Goal: Task Accomplishment & Management: Manage account settings

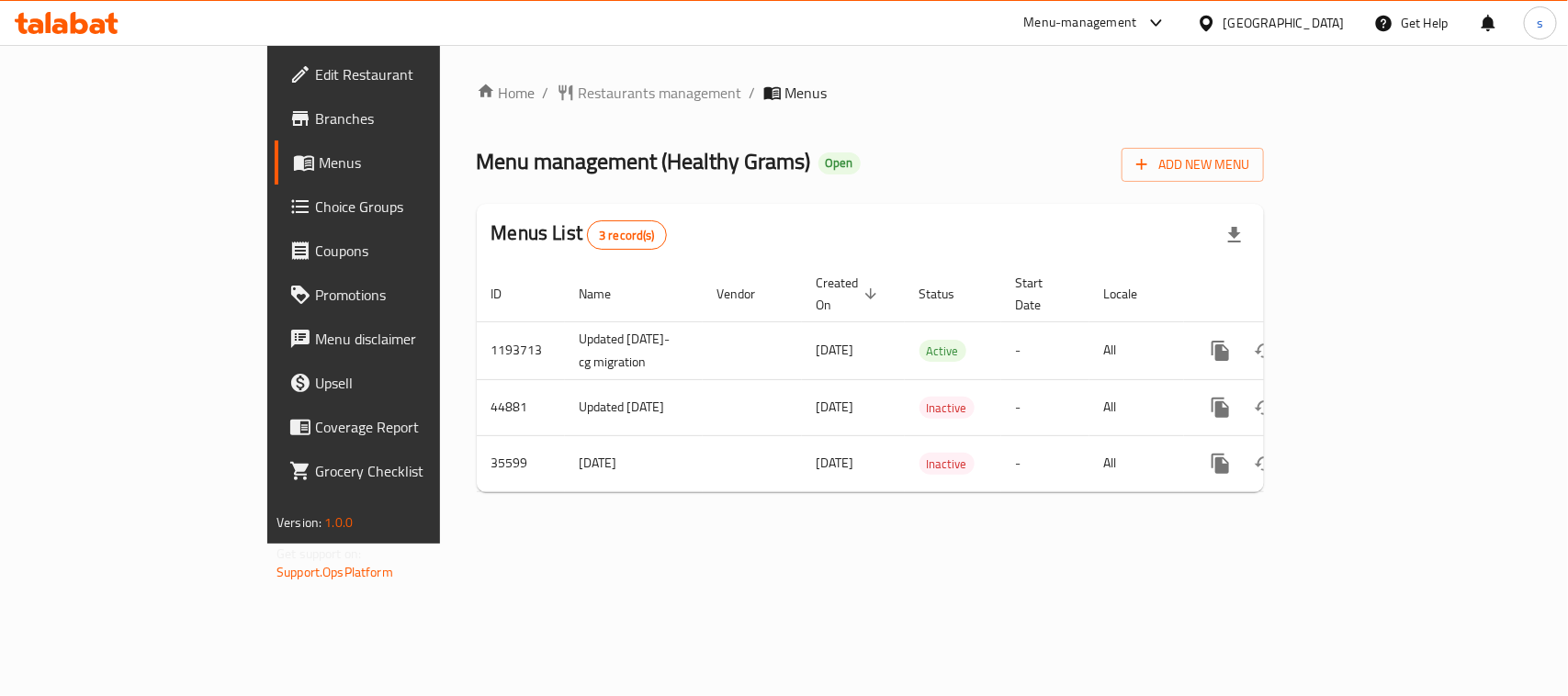
click at [1215, 20] on icon at bounding box center [1207, 23] width 19 height 19
click at [1059, 32] on div "Menu-management" at bounding box center [1081, 23] width 113 height 22
click at [1002, 157] on div "Restaurant-Management" at bounding box center [982, 161] width 144 height 20
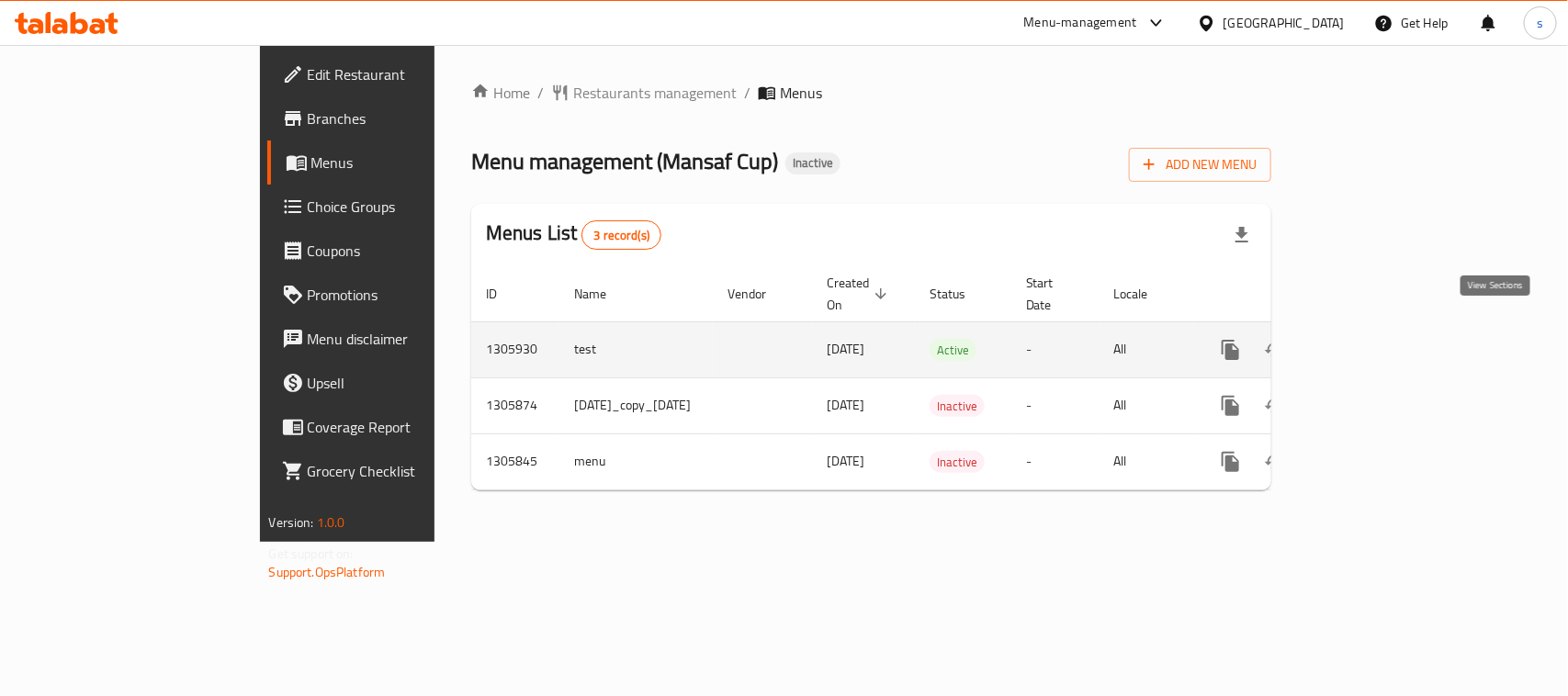
click at [1374, 339] on icon "enhanced table" at bounding box center [1363, 349] width 22 height 22
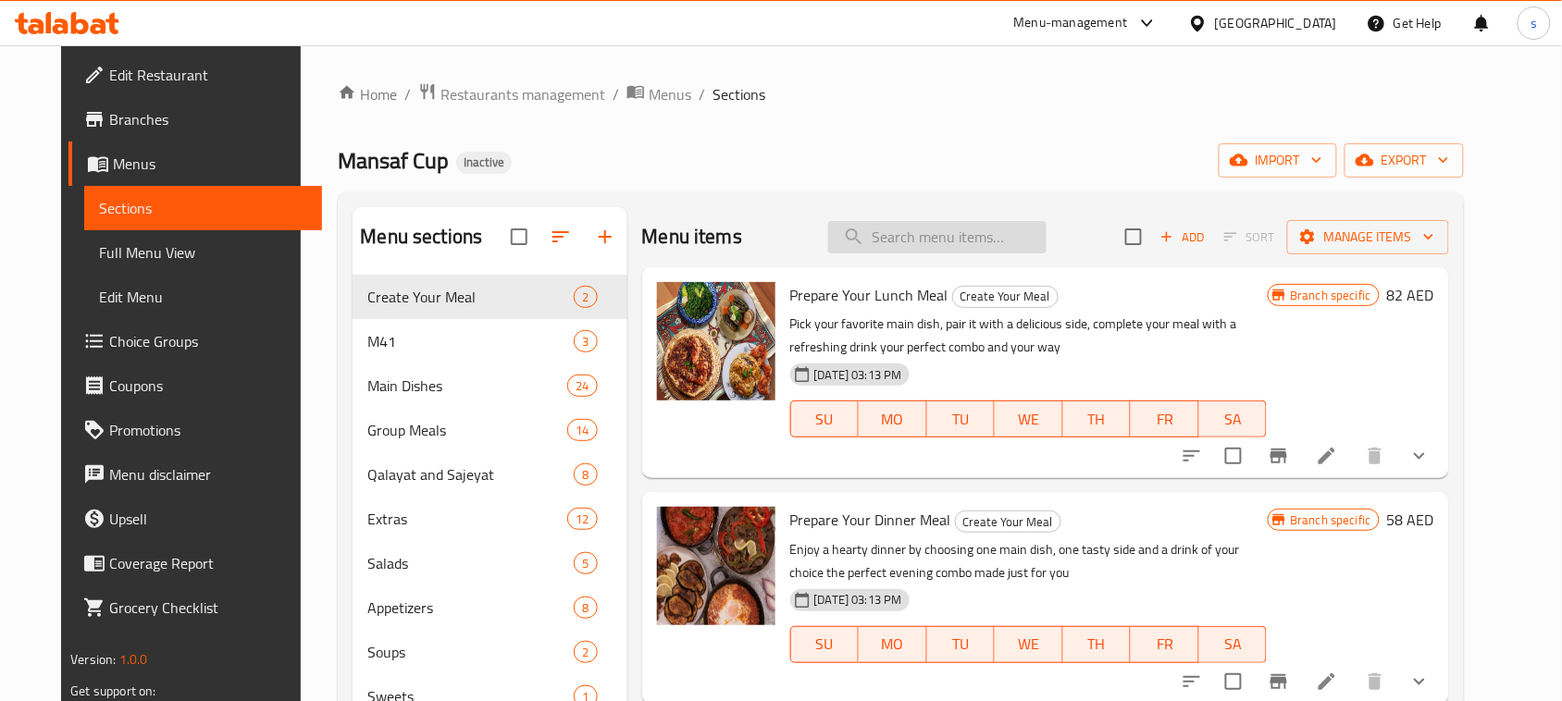
click at [893, 245] on input "search" at bounding box center [937, 237] width 218 height 32
paste input "Chicken Qedra Cup"
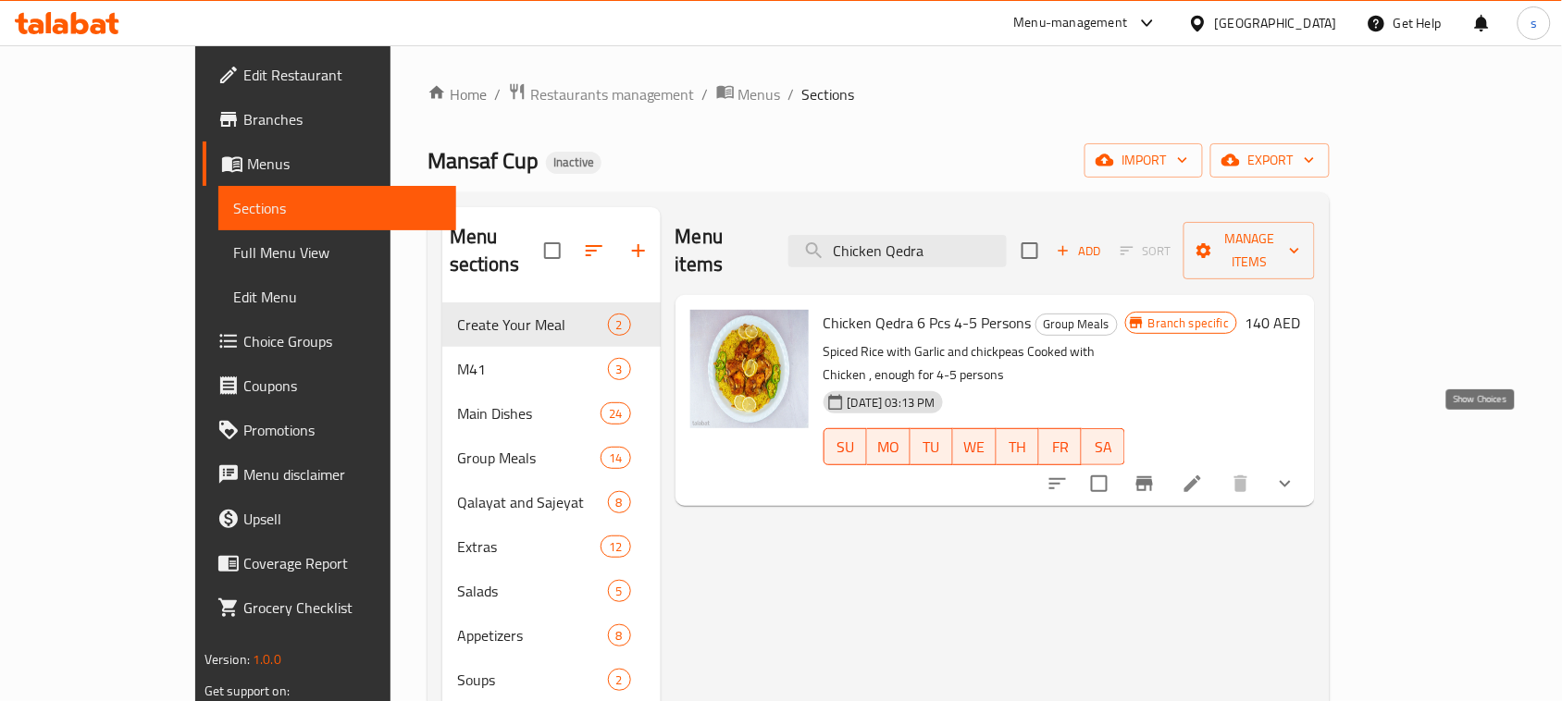
type input "Chicken Qedra"
click at [1296, 473] on icon "show more" at bounding box center [1285, 484] width 22 height 22
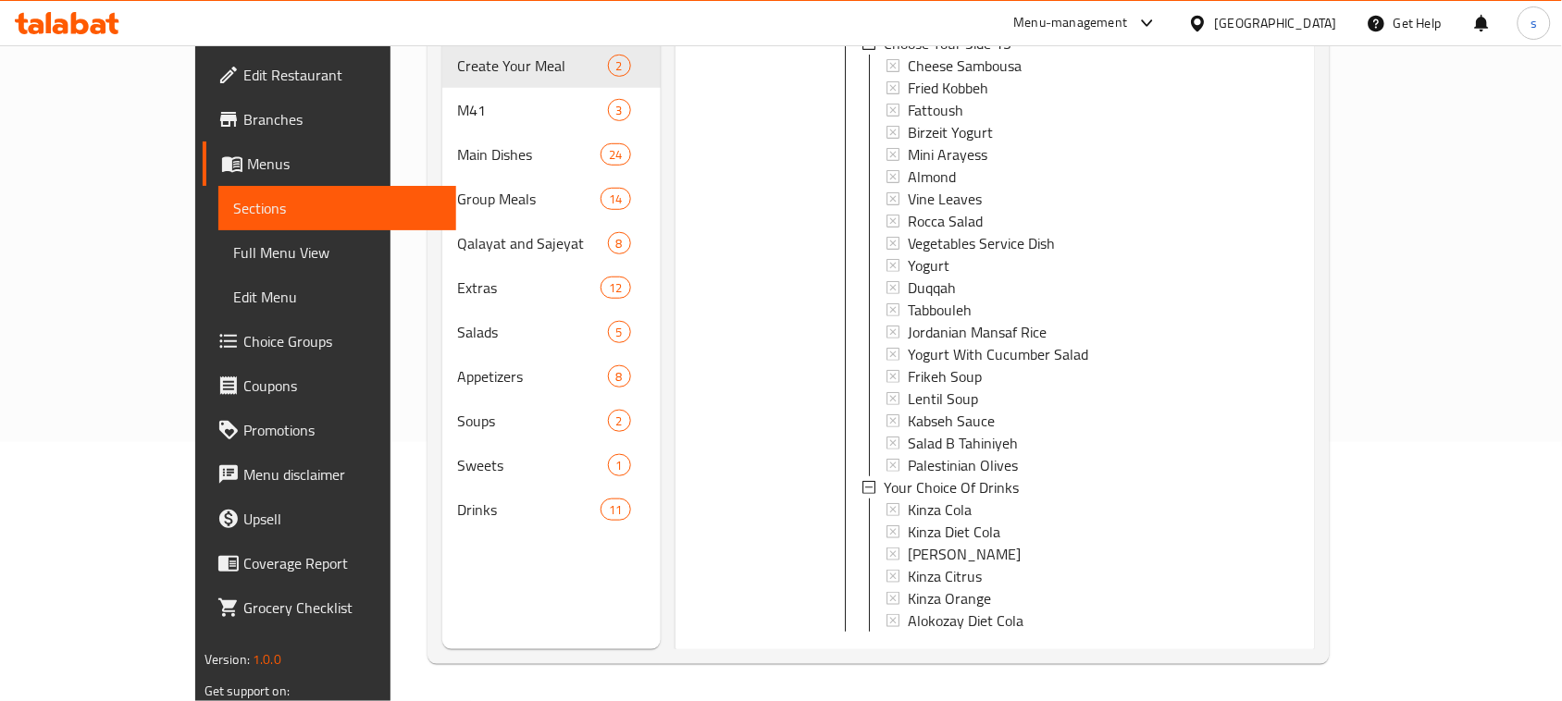
scroll to position [260, 0]
click at [1204, 650] on icon at bounding box center [1193, 661] width 22 height 22
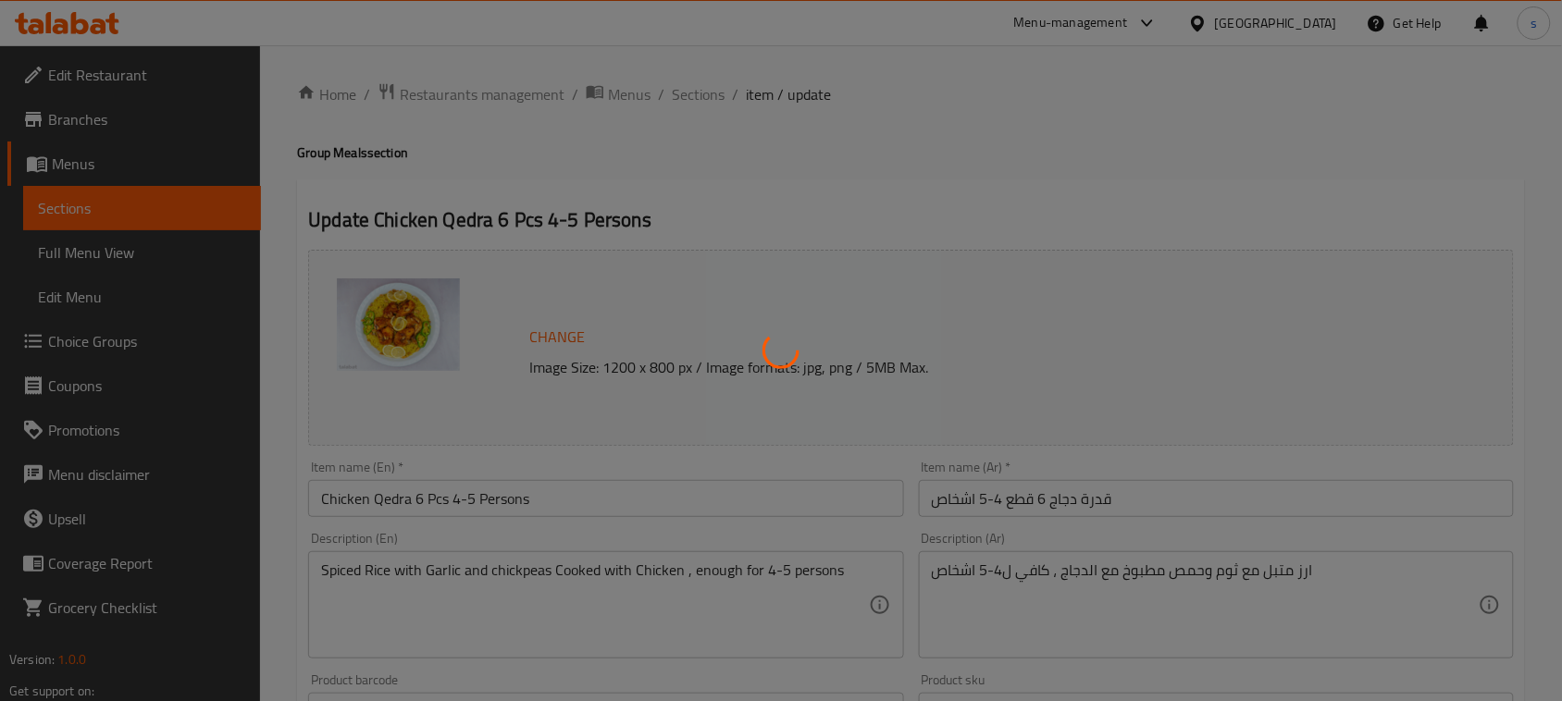
type input "اختر طبق جانبي 13"
type input "0"
type input "19"
type input "اختيارك من المشروبات"
type input "0"
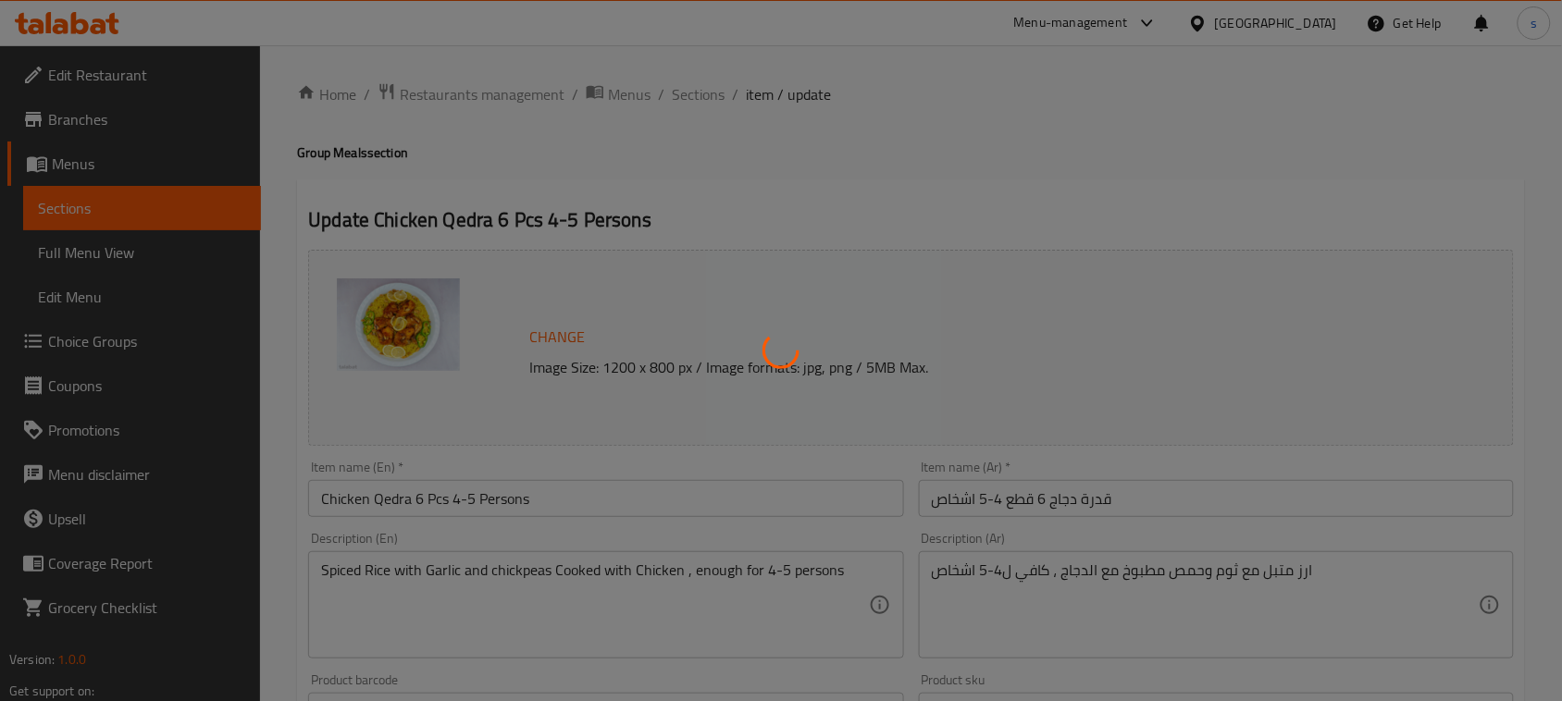
type input "5"
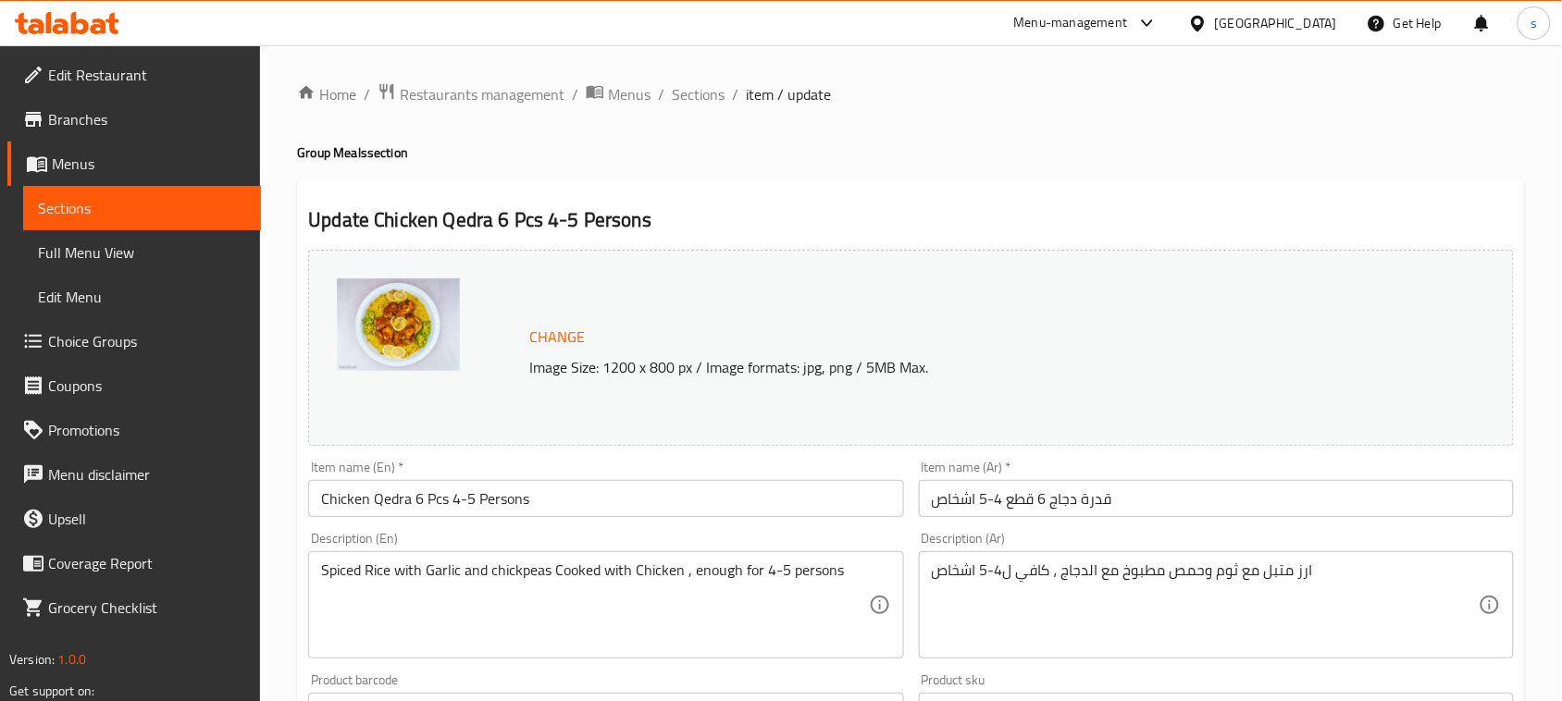
scroll to position [738, 0]
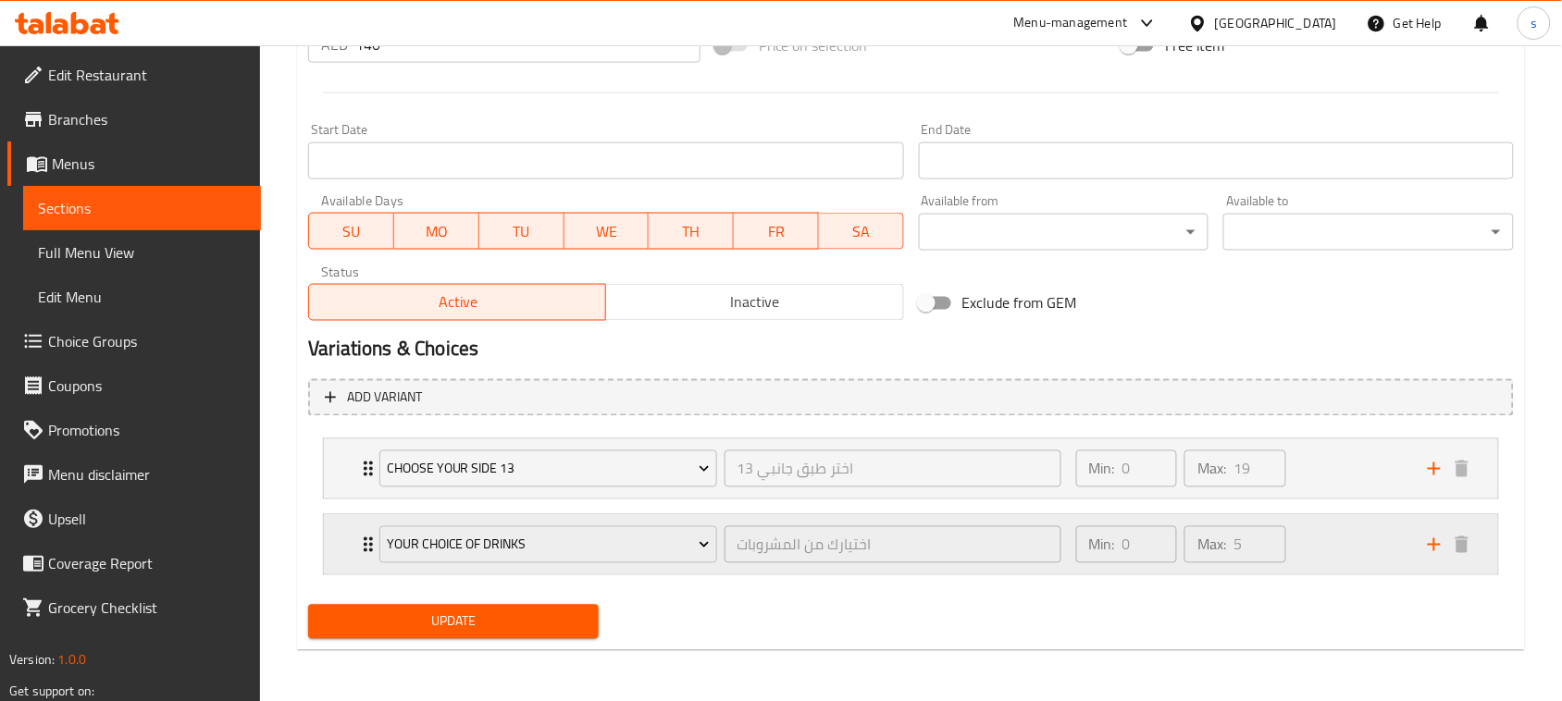
click at [373, 543] on div "Your Choice Of Drinks اختيارك من المشروبات ​" at bounding box center [719, 544] width 703 height 59
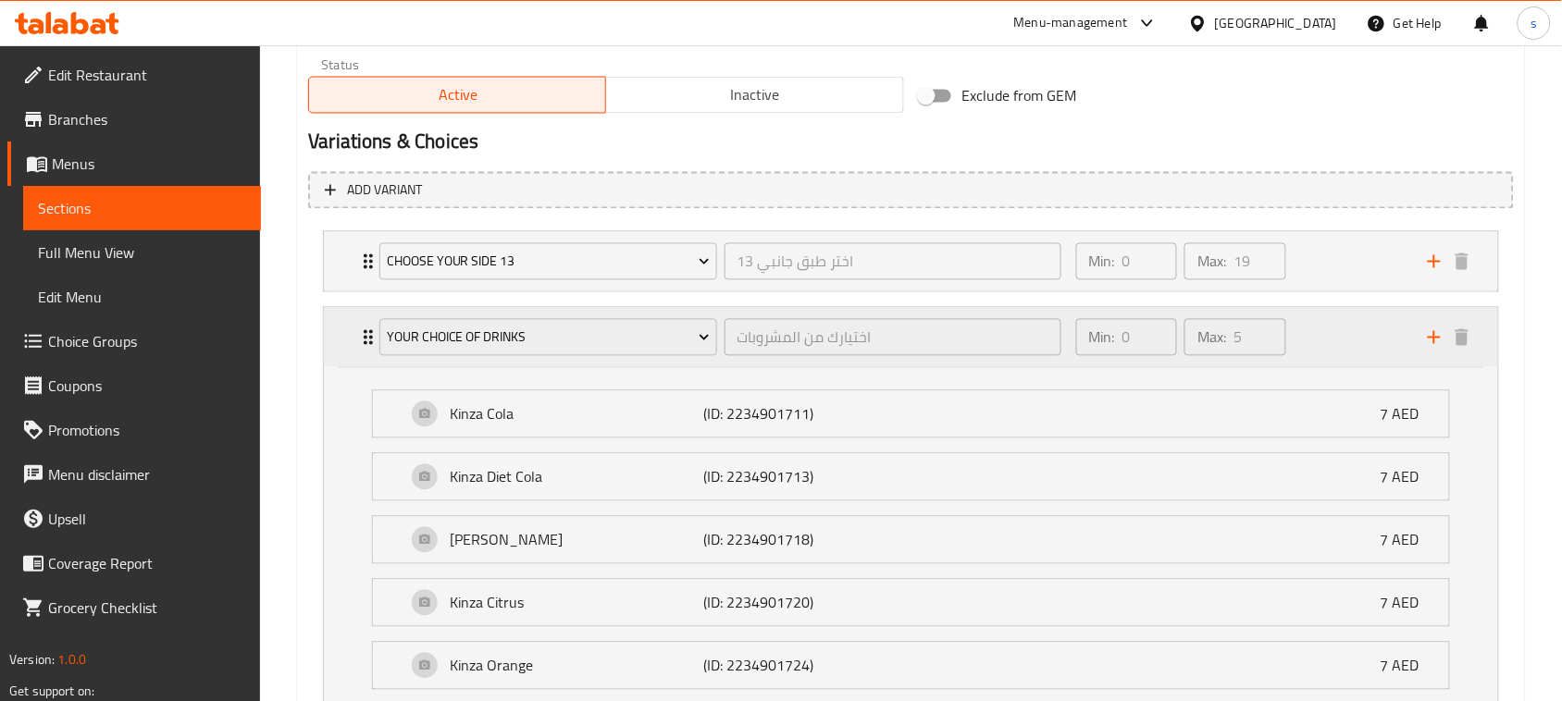
scroll to position [1158, 0]
